Goal: Transaction & Acquisition: Purchase product/service

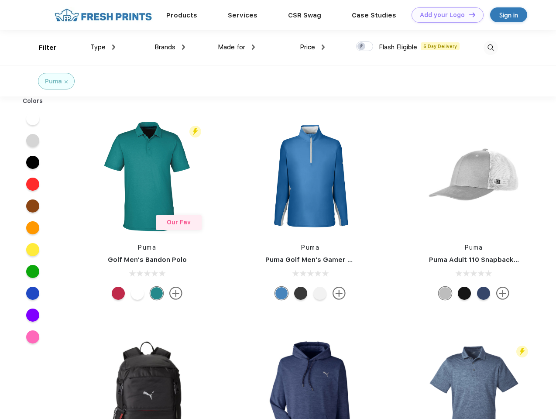
click at [444, 15] on link "Add your Logo Design Tool" at bounding box center [447, 14] width 72 height 15
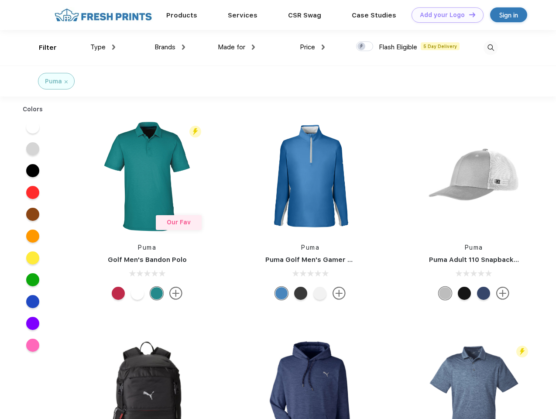
click at [0, 0] on div "Design Tool" at bounding box center [0, 0] width 0 height 0
click at [468, 14] on link "Add your Logo Design Tool" at bounding box center [447, 14] width 72 height 15
click at [42, 48] on div "Filter" at bounding box center [48, 48] width 18 height 10
click at [103, 47] on span "Type" at bounding box center [97, 47] width 15 height 8
click at [170, 47] on span "Brands" at bounding box center [164, 47] width 21 height 8
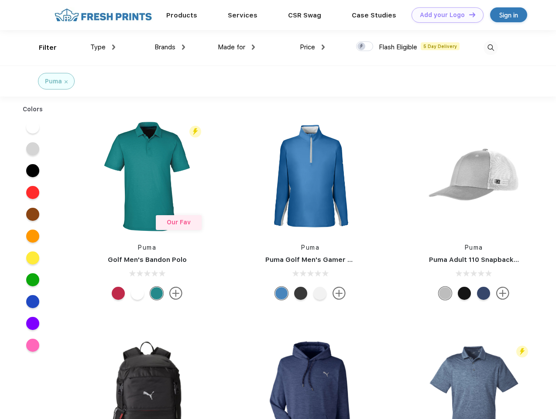
click at [236, 47] on span "Made for" at bounding box center [231, 47] width 27 height 8
click at [312, 47] on span "Price" at bounding box center [307, 47] width 15 height 8
click at [365, 47] on div at bounding box center [364, 46] width 17 height 10
click at [361, 47] on input "checkbox" at bounding box center [359, 44] width 6 height 6
click at [490, 48] on img at bounding box center [490, 48] width 14 height 14
